Goal: Navigation & Orientation: Go to known website

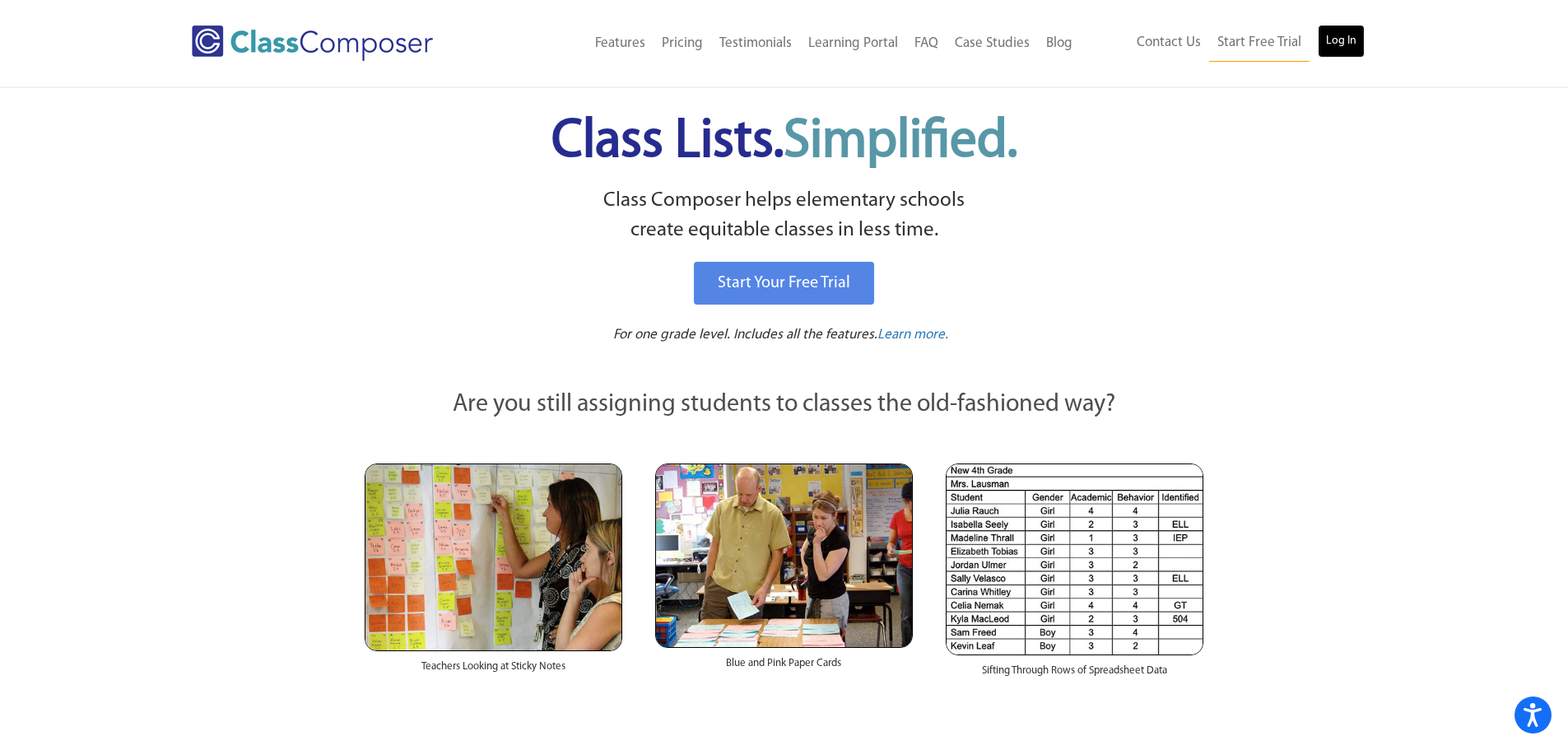
click at [1346, 36] on link "Log In" at bounding box center [1342, 41] width 47 height 33
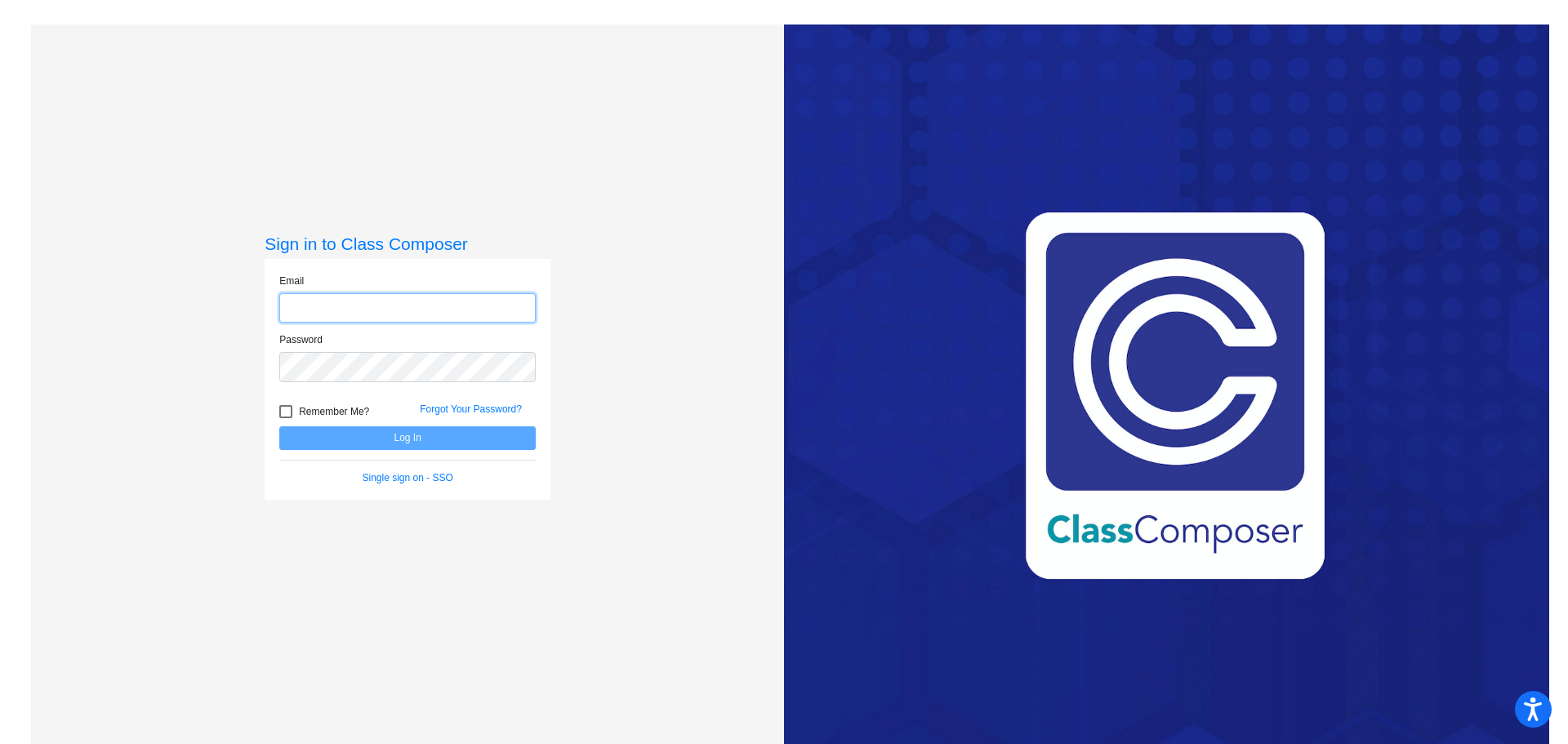
type input "[EMAIL_ADDRESS][DOMAIN_NAME]"
click at [402, 444] on button "Log In" at bounding box center [407, 438] width 257 height 24
